Goal: Find specific page/section: Find specific page/section

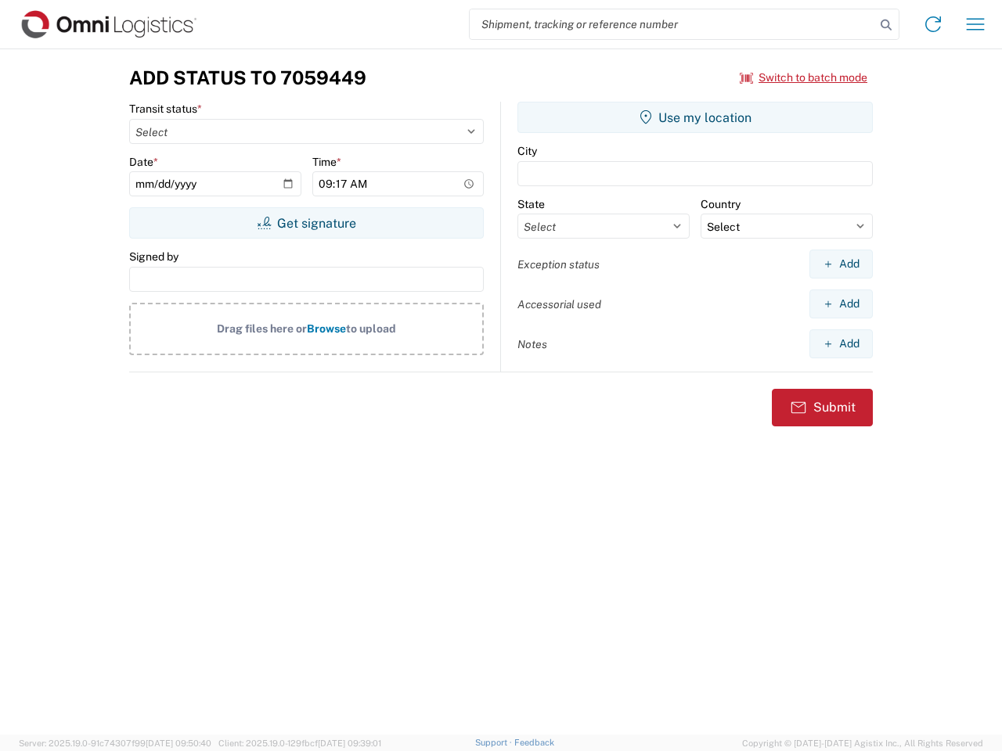
click at [672, 24] on input "search" at bounding box center [672, 24] width 405 height 30
click at [886, 25] on icon at bounding box center [886, 25] width 22 height 22
click at [933, 24] on icon at bounding box center [932, 24] width 25 height 25
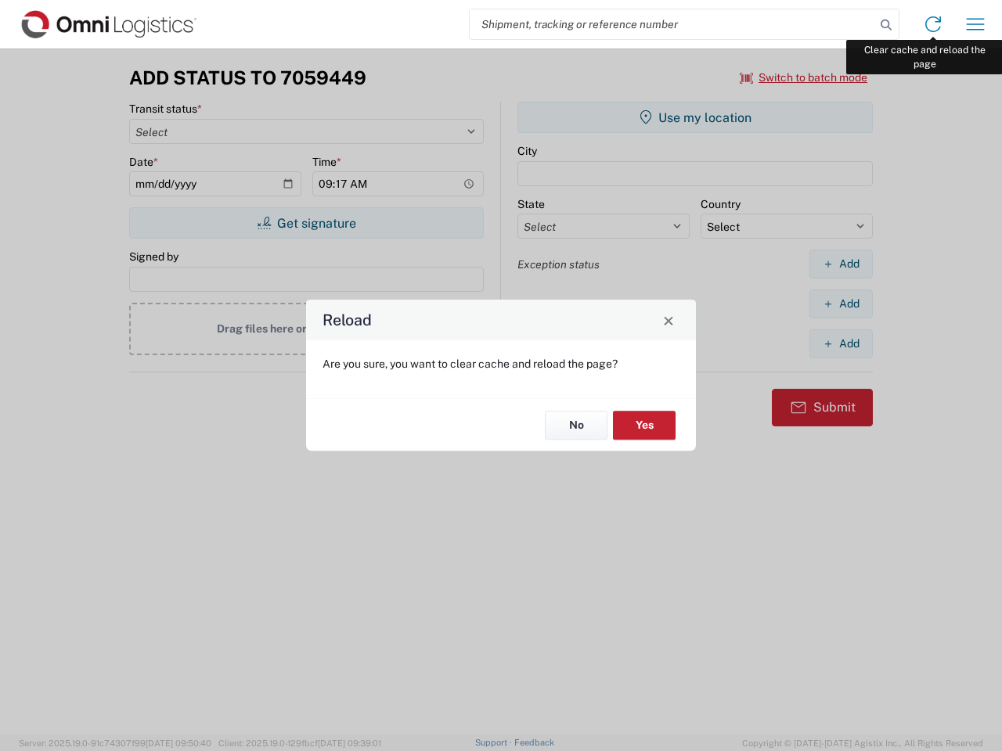
click at [975, 24] on div "Reload Are you sure, you want to clear cache and reload the page? No Yes" at bounding box center [501, 375] width 1002 height 751
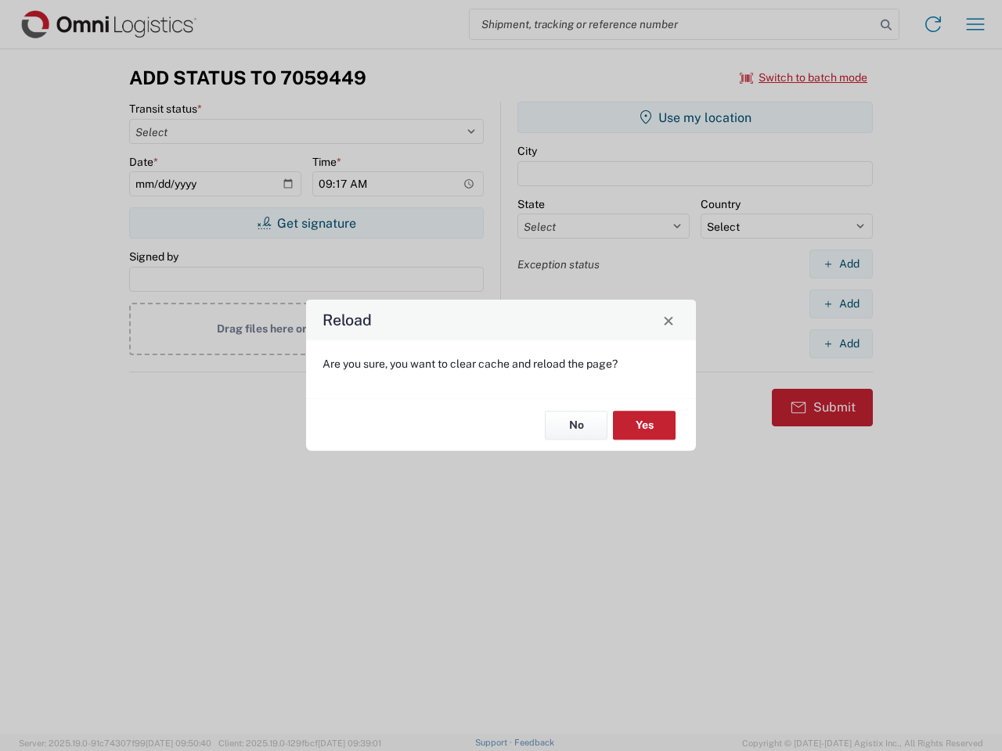
click at [804, 77] on div "Reload Are you sure, you want to clear cache and reload the page? No Yes" at bounding box center [501, 375] width 1002 height 751
click at [306, 223] on div "Reload Are you sure, you want to clear cache and reload the page? No Yes" at bounding box center [501, 375] width 1002 height 751
click at [695, 117] on div "Reload Are you sure, you want to clear cache and reload the page? No Yes" at bounding box center [501, 375] width 1002 height 751
click at [840, 264] on div "Reload Are you sure, you want to clear cache and reload the page? No Yes" at bounding box center [501, 375] width 1002 height 751
click at [840, 304] on div "Reload Are you sure, you want to clear cache and reload the page? No Yes" at bounding box center [501, 375] width 1002 height 751
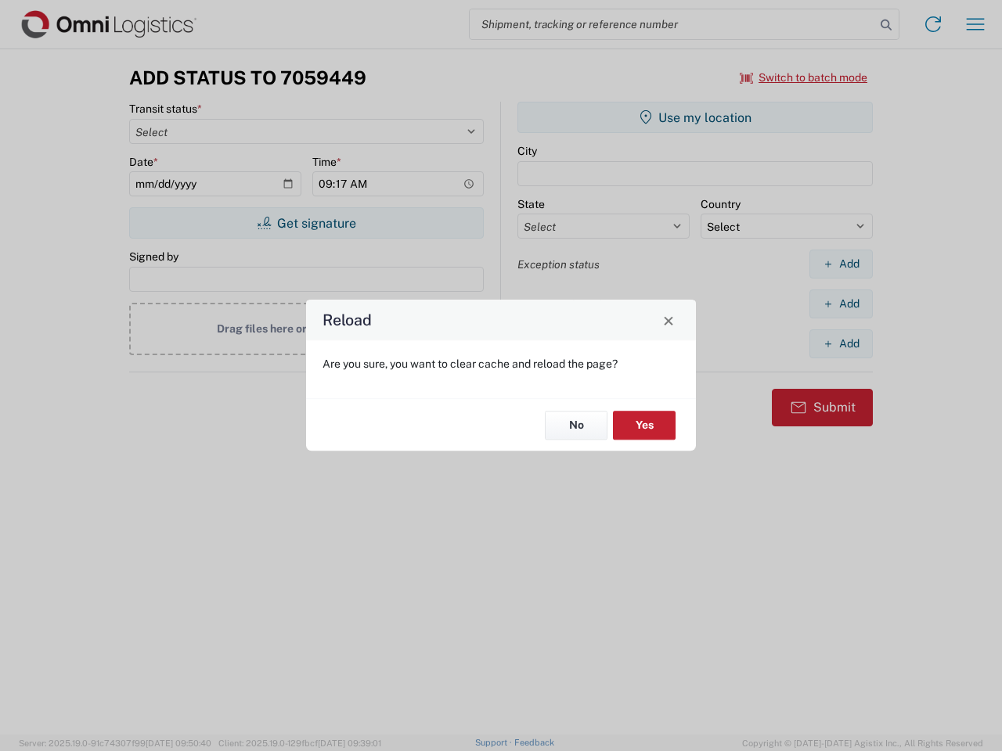
click at [840, 344] on div "Reload Are you sure, you want to clear cache and reload the page? No Yes" at bounding box center [501, 375] width 1002 height 751
